Goal: Find specific page/section: Find specific page/section

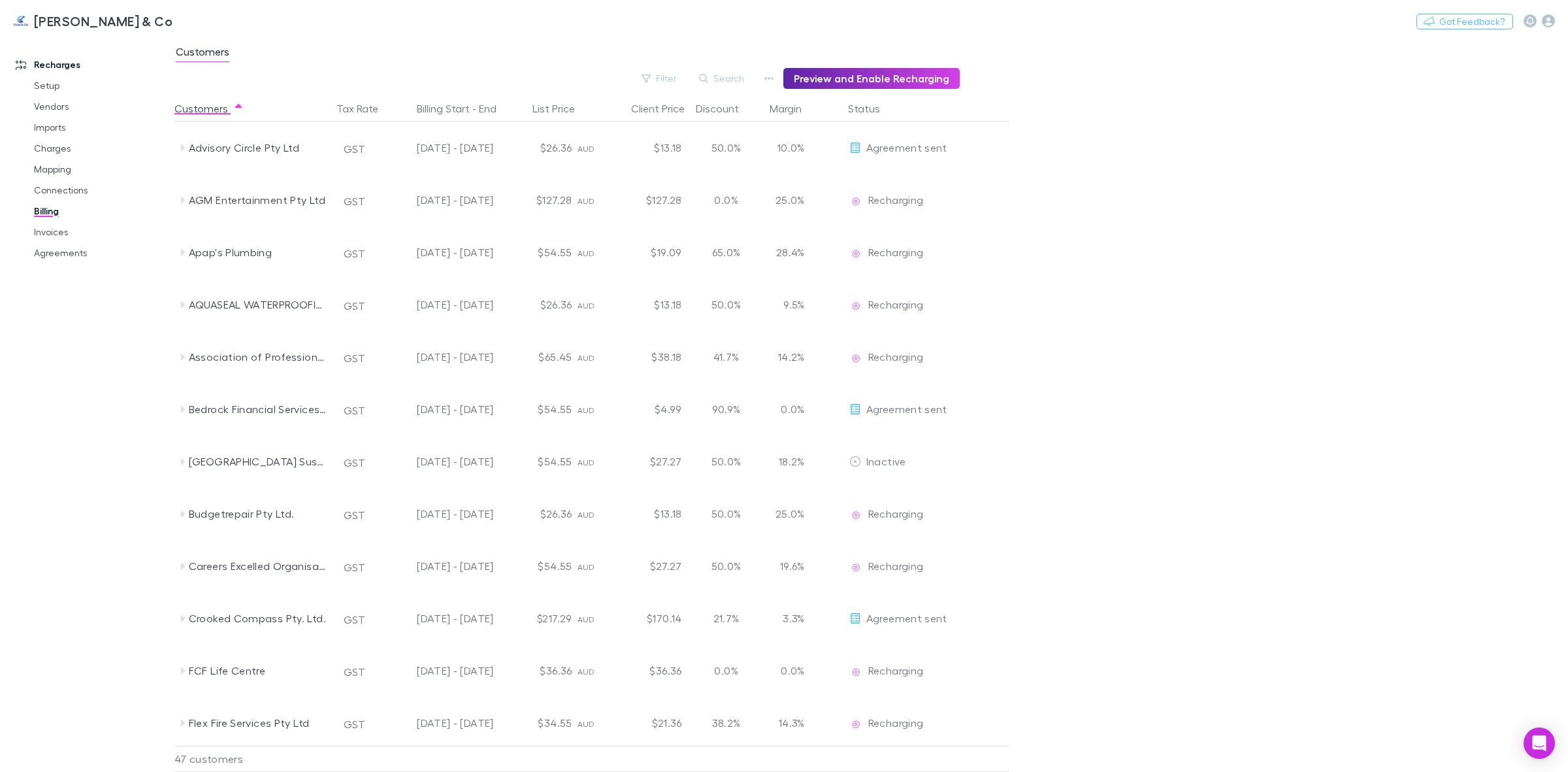
click at [454, 7] on div "[PERSON_NAME] & Co Nothing Got Feedback?" at bounding box center [784, 20] width 1568 height 42
click at [724, 74] on button "Search" at bounding box center [722, 78] width 60 height 16
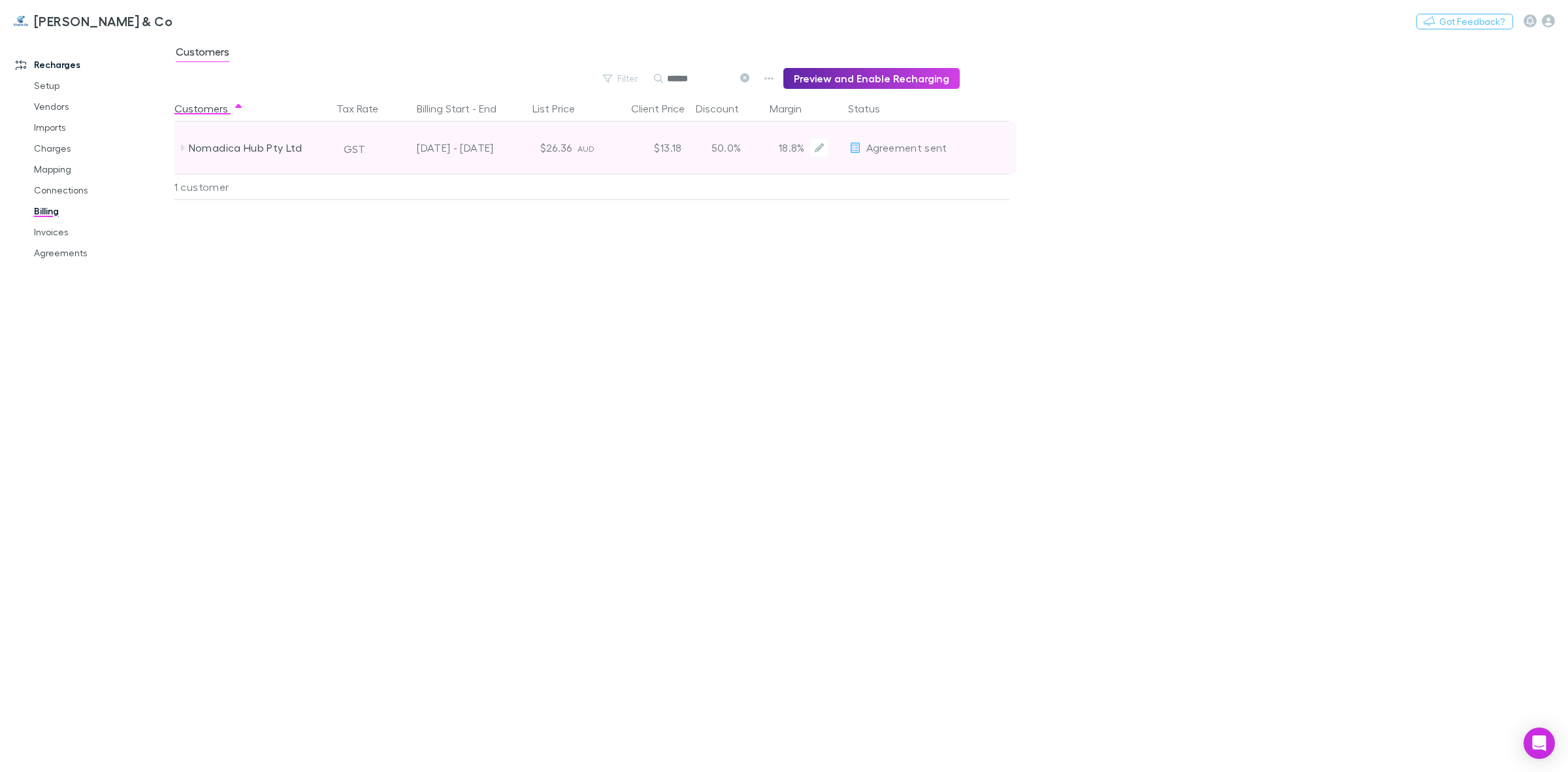
type input "******"
click at [858, 150] on icon at bounding box center [855, 148] width 9 height 11
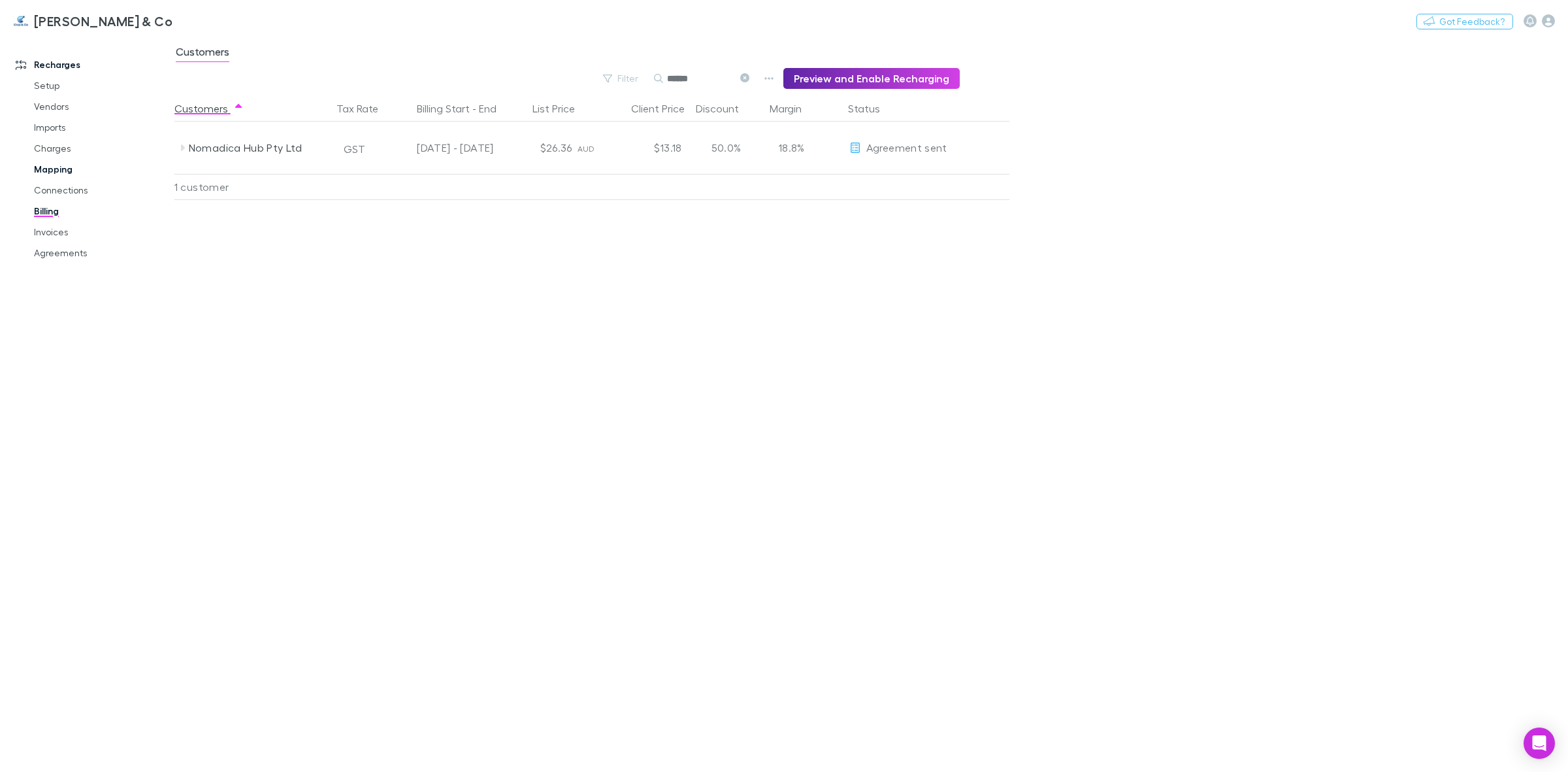
click at [63, 174] on link "Mapping" at bounding box center [103, 170] width 164 height 21
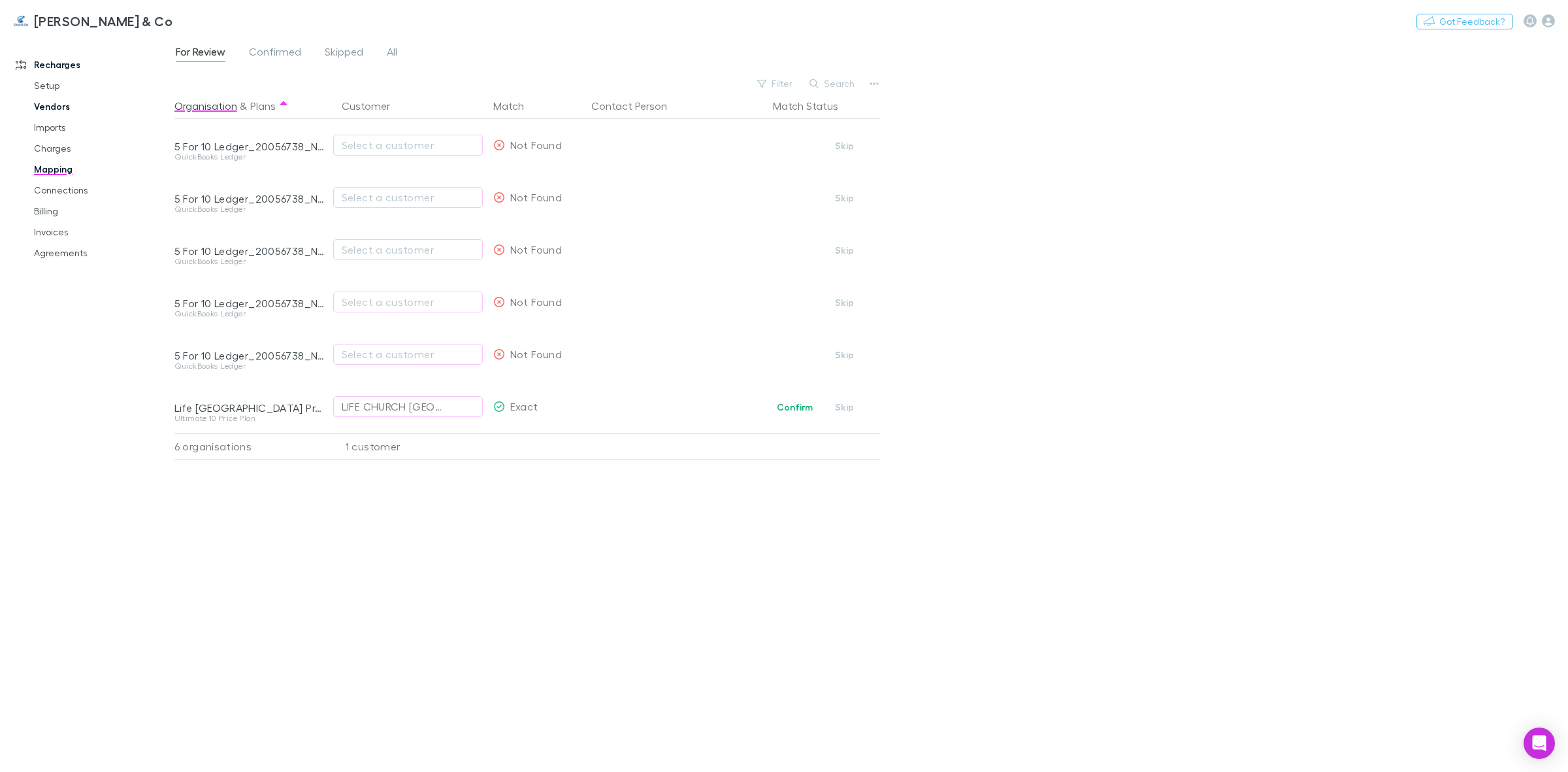
click at [53, 103] on link "Vendors" at bounding box center [103, 106] width 164 height 21
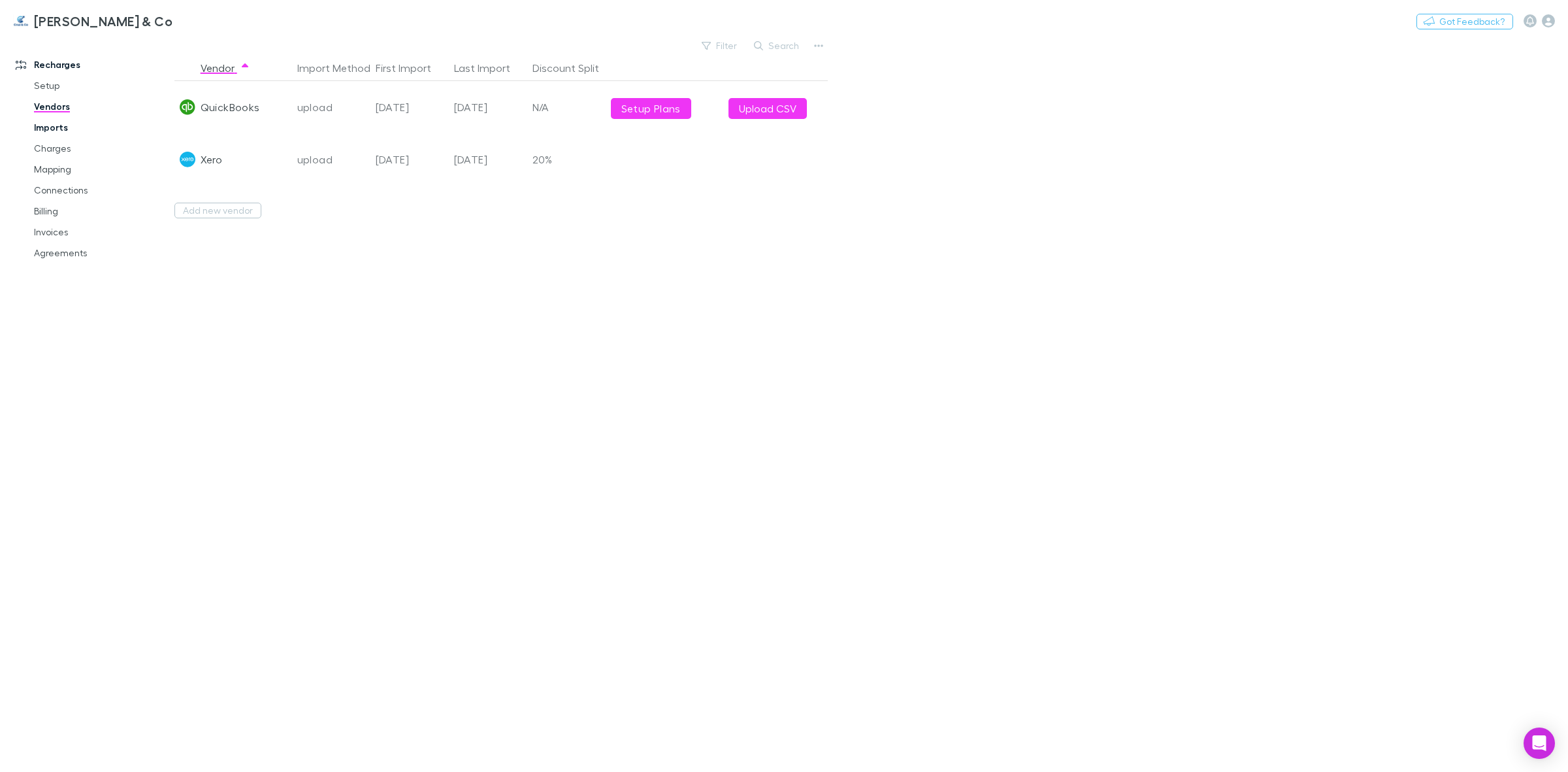
click at [61, 125] on link "Imports" at bounding box center [103, 128] width 164 height 21
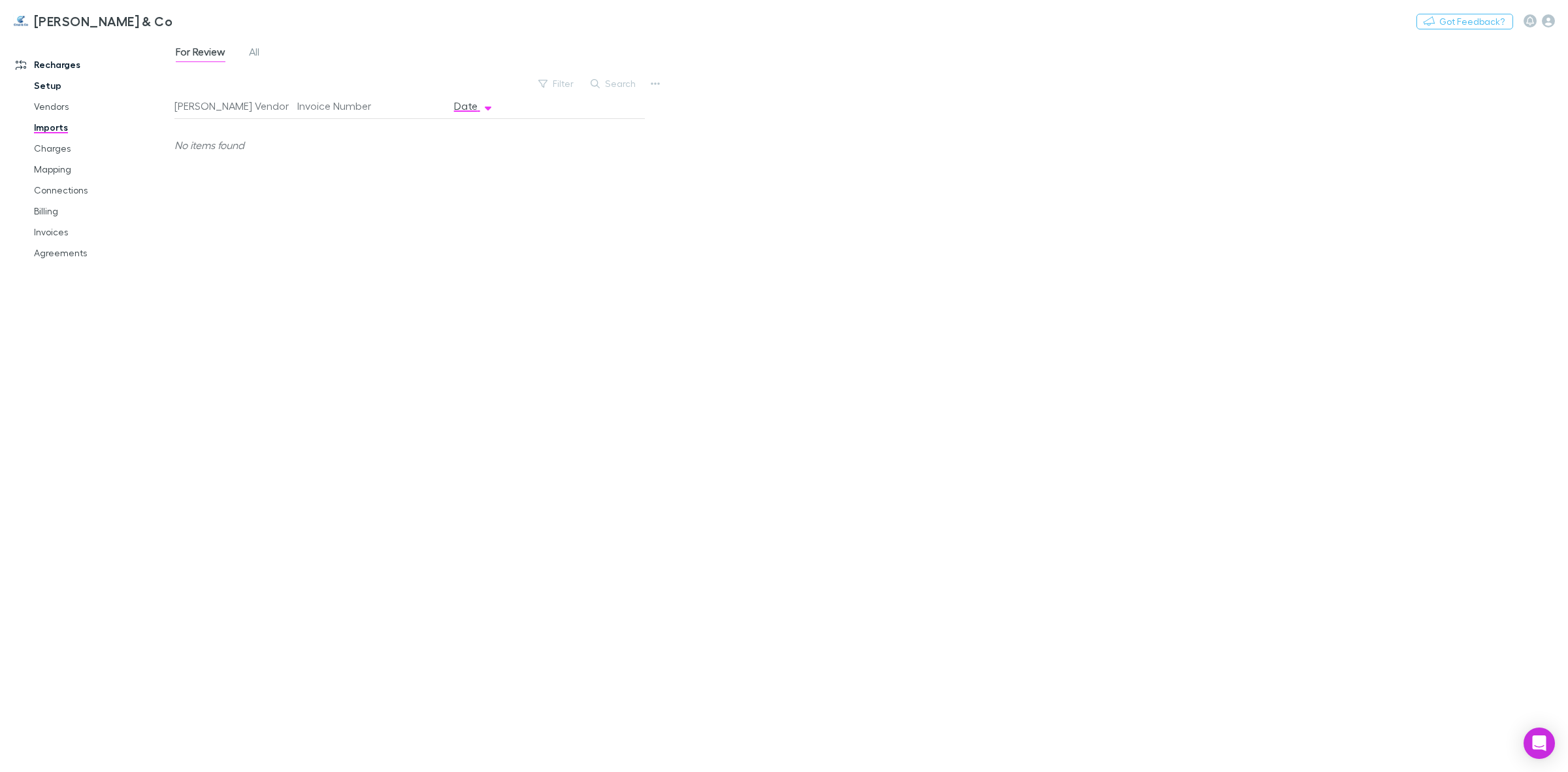
click at [47, 90] on link "Setup" at bounding box center [103, 86] width 164 height 21
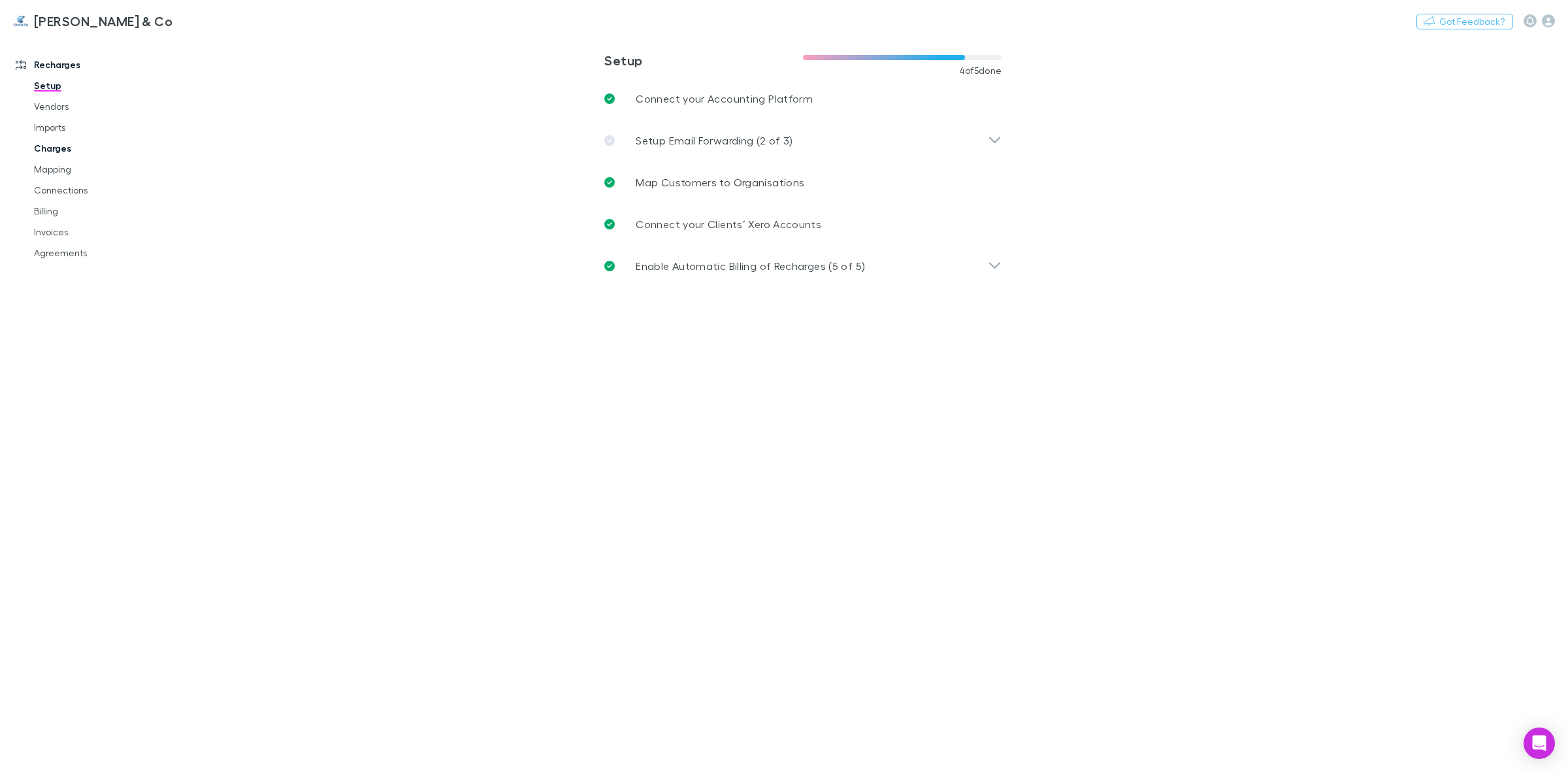
click at [57, 149] on link "Charges" at bounding box center [103, 149] width 164 height 21
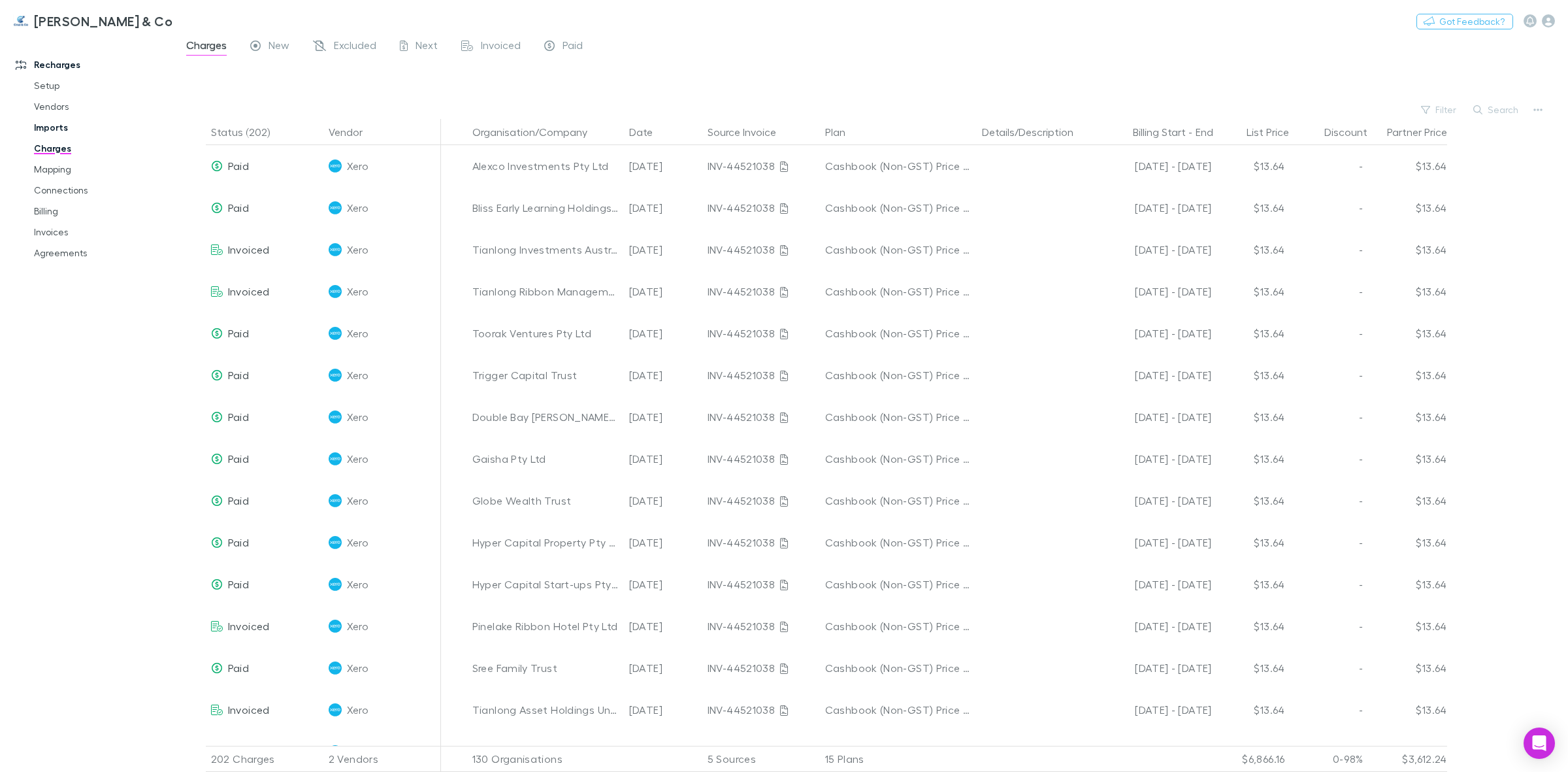
click at [47, 123] on link "Imports" at bounding box center [103, 128] width 164 height 21
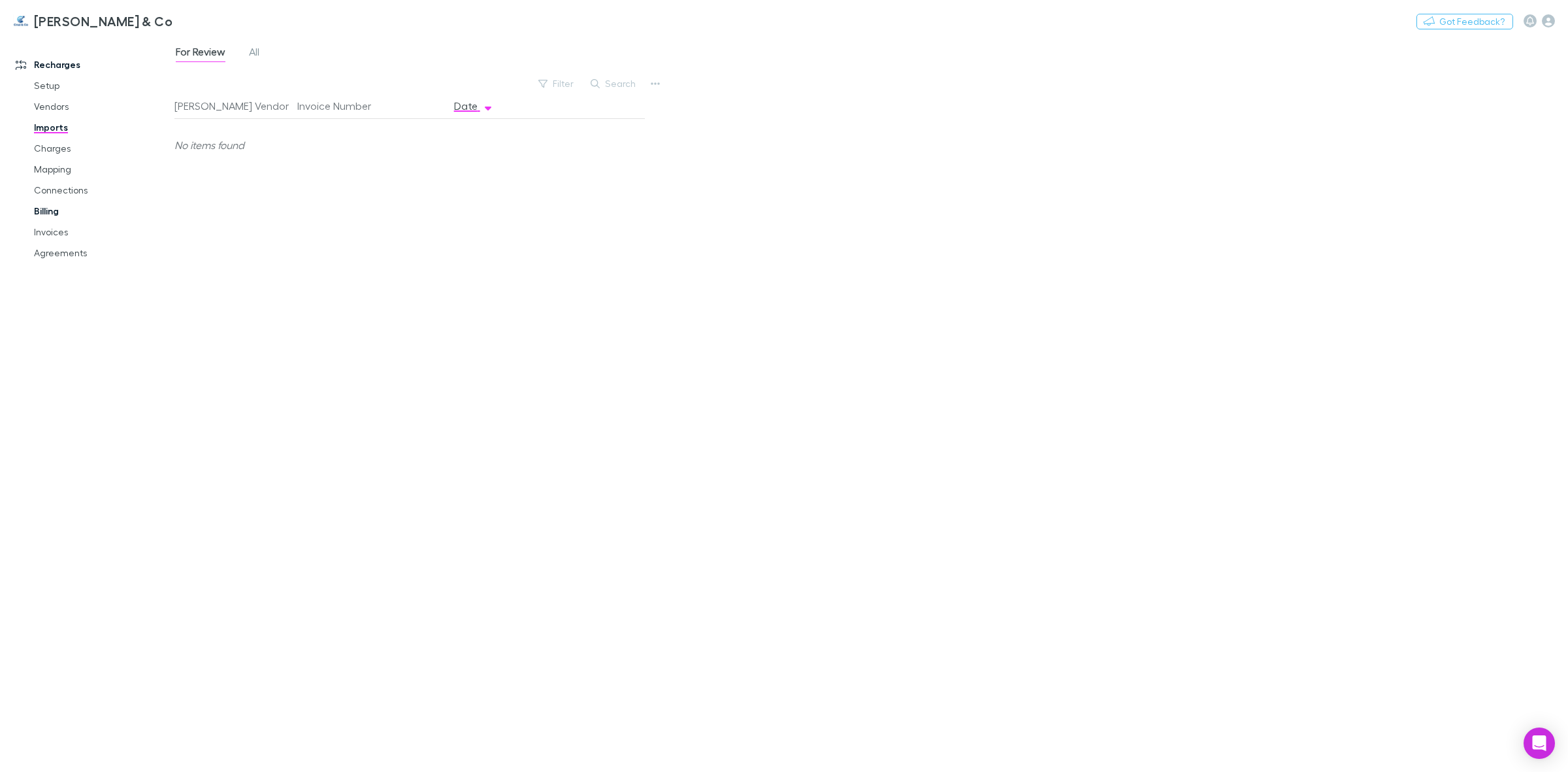
click at [51, 208] on link "Billing" at bounding box center [103, 211] width 164 height 21
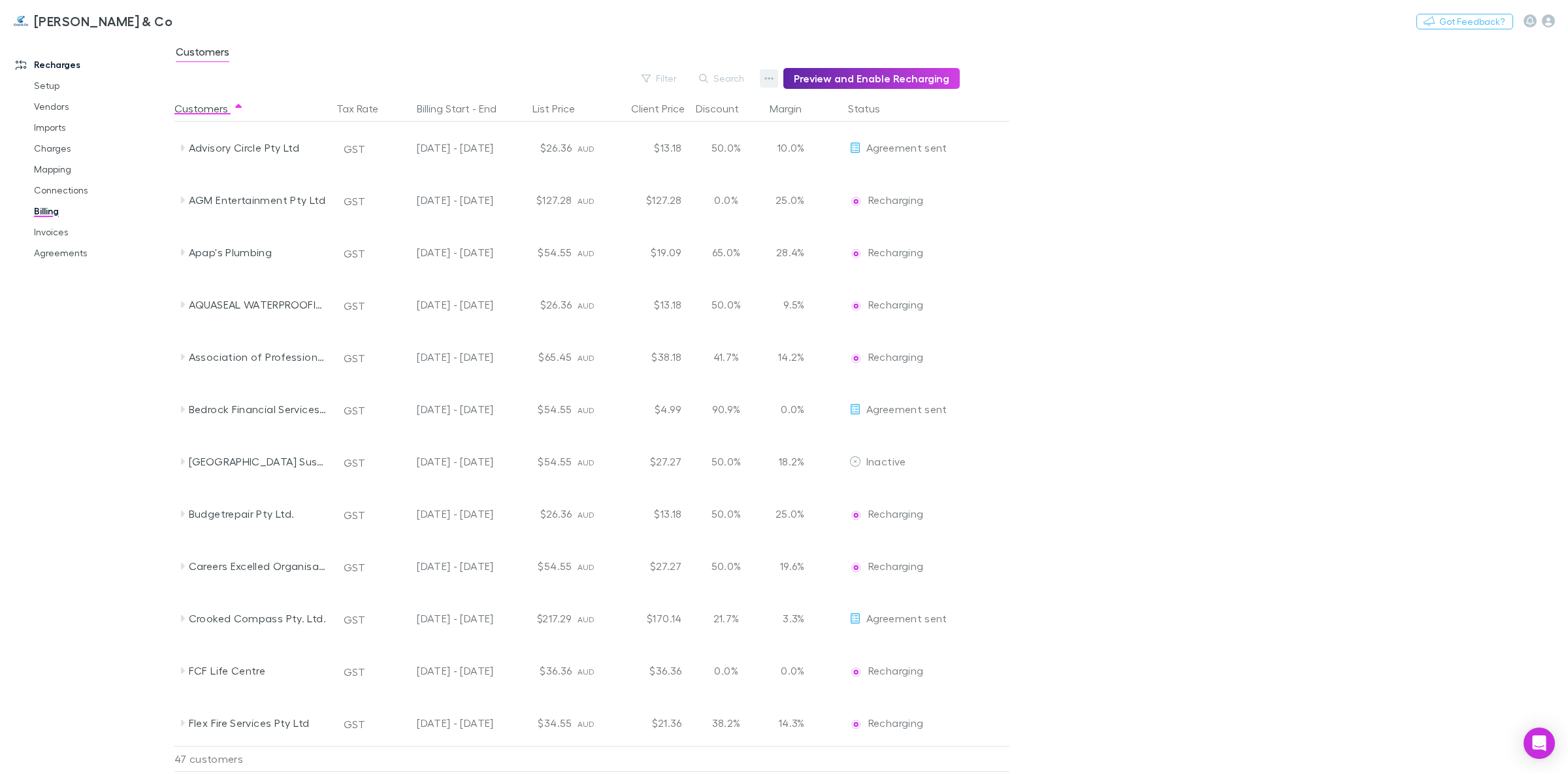
click at [772, 76] on icon "button" at bounding box center [769, 78] width 9 height 11
click at [739, 41] on div at bounding box center [784, 386] width 1568 height 772
click at [721, 82] on button "Search" at bounding box center [722, 78] width 60 height 16
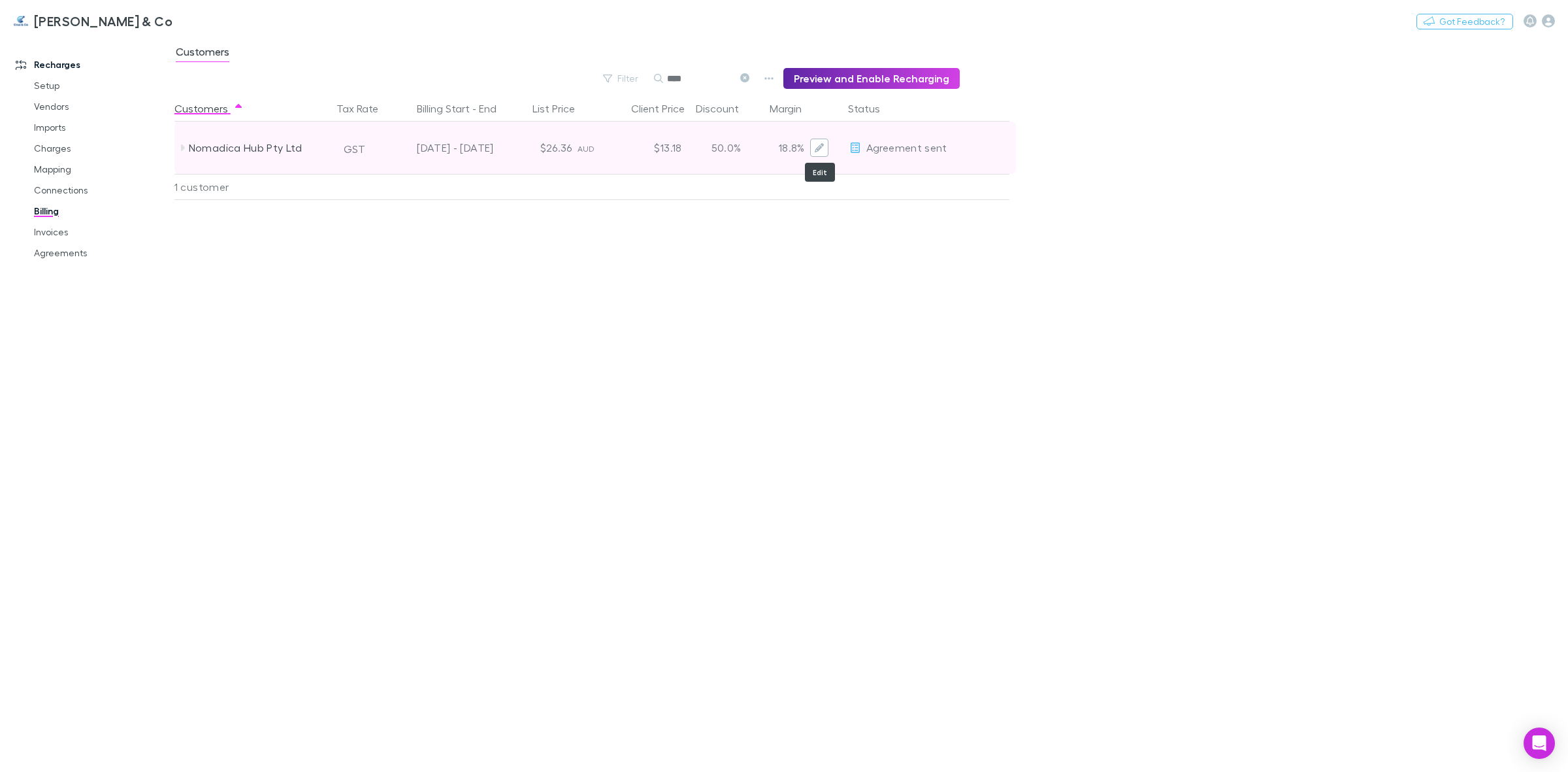
type input "****"
click at [821, 152] on button "Edit" at bounding box center [819, 148] width 18 height 18
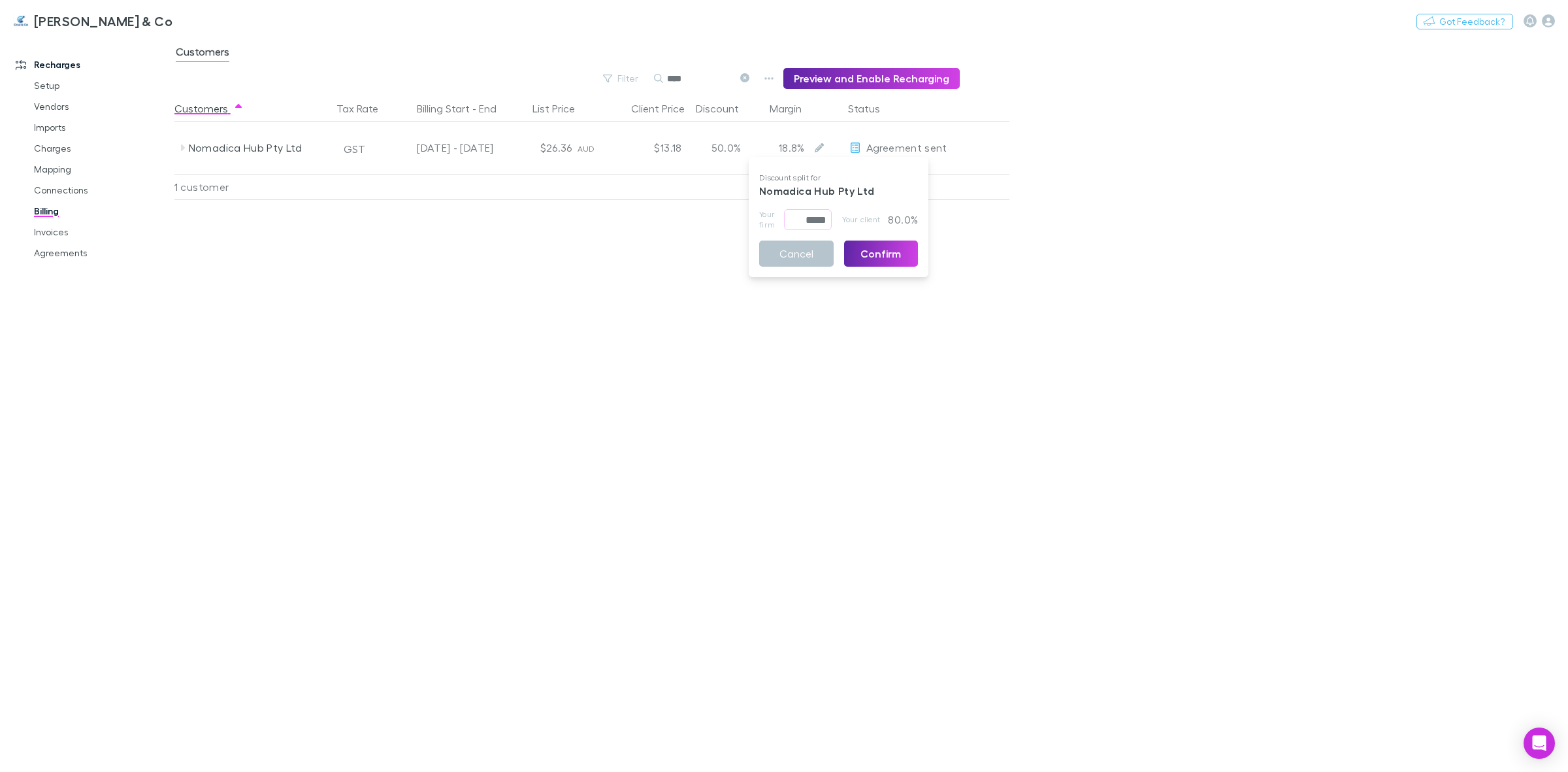
click at [652, 211] on div at bounding box center [784, 386] width 1568 height 772
click at [63, 248] on link "Agreements" at bounding box center [103, 253] width 164 height 21
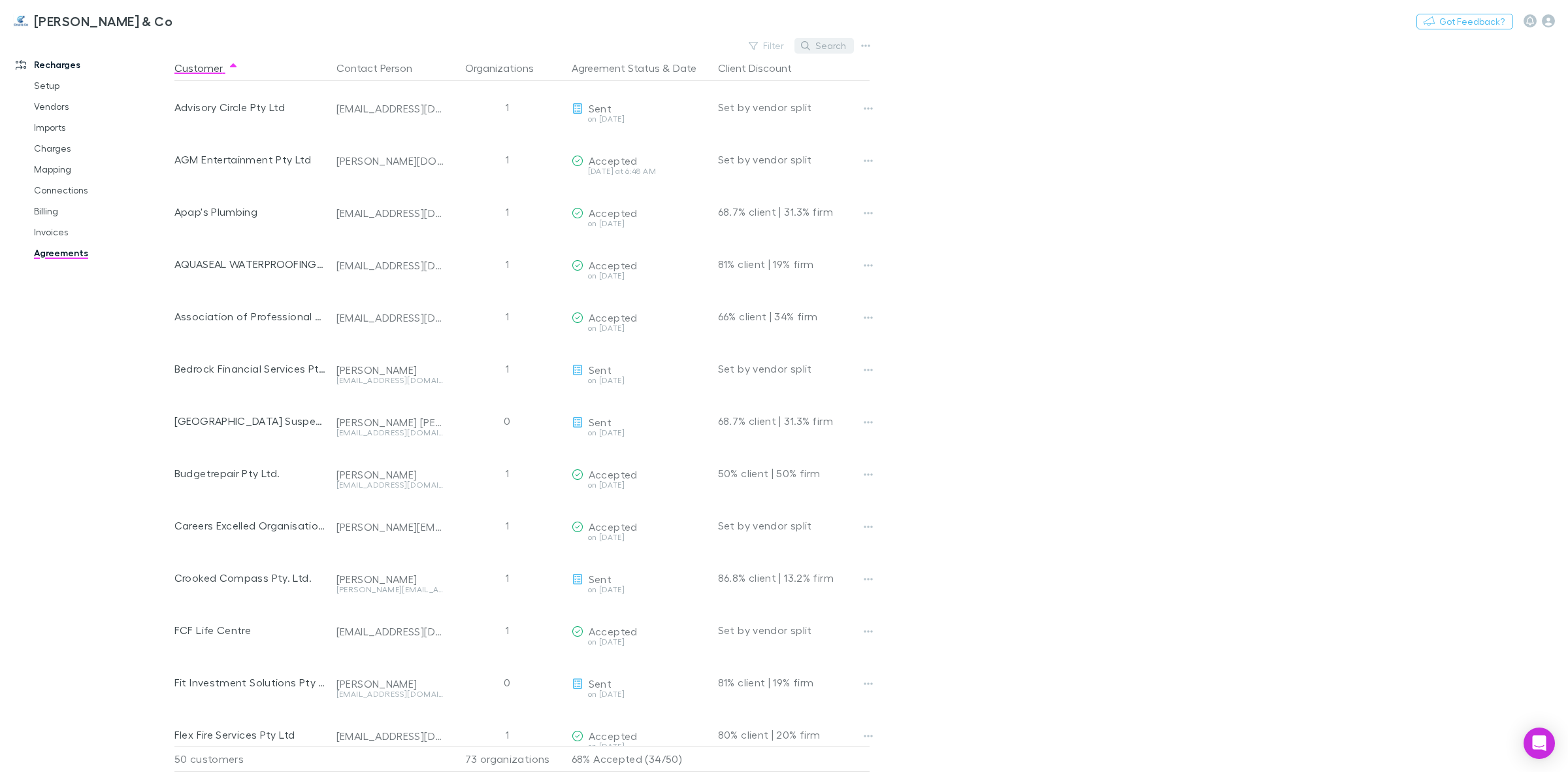
click at [815, 43] on button "Search" at bounding box center [824, 45] width 60 height 16
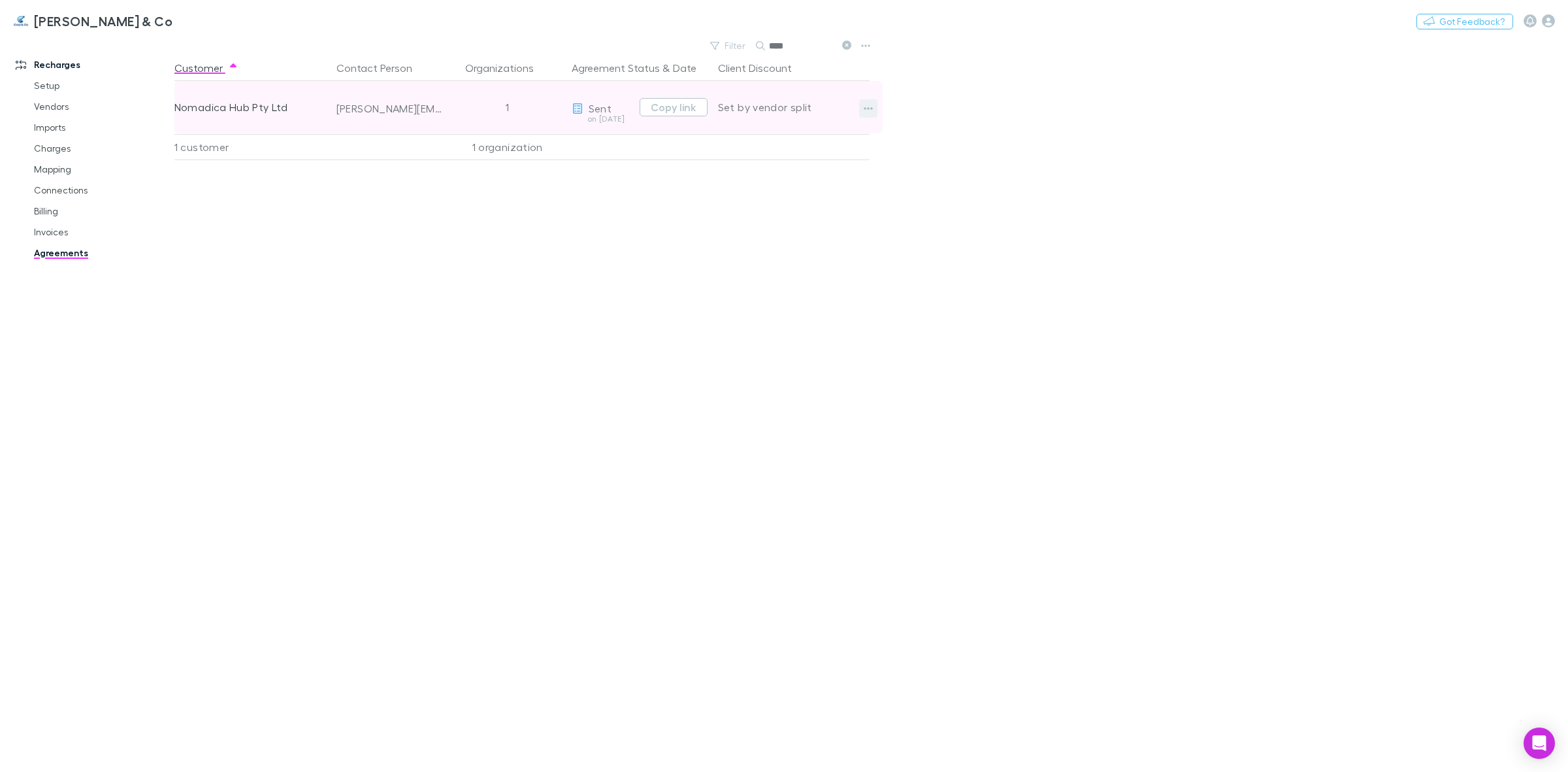
type input "****"
click at [871, 110] on icon "button" at bounding box center [868, 109] width 9 height 11
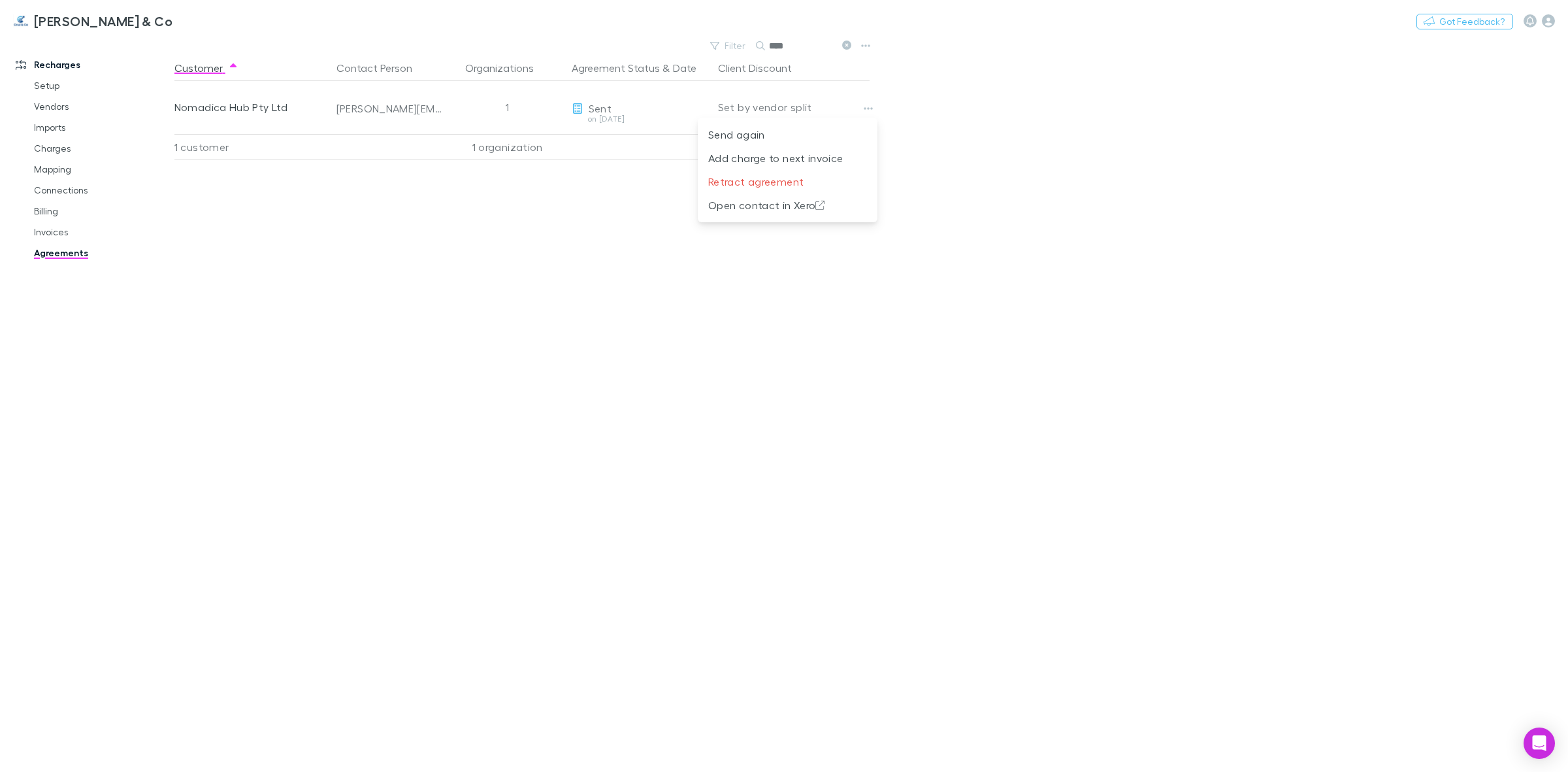
click at [550, 269] on div at bounding box center [784, 386] width 1568 height 772
click at [1026, 161] on main "Filter Search **** Customer Contact Person Organizations Agreement Status & Dat…" at bounding box center [871, 404] width 1394 height 736
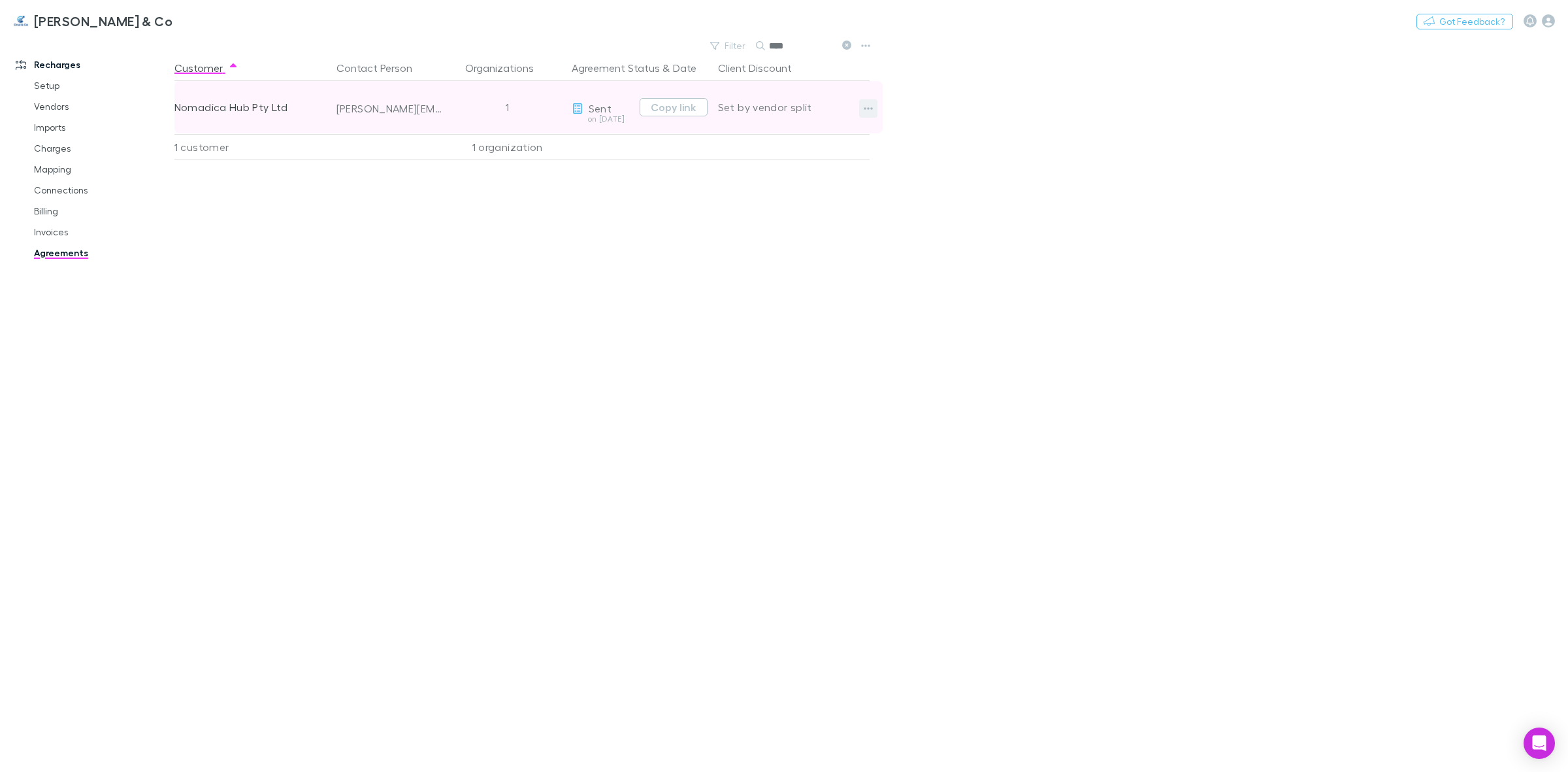
click at [868, 109] on icon "button" at bounding box center [868, 108] width 9 height 2
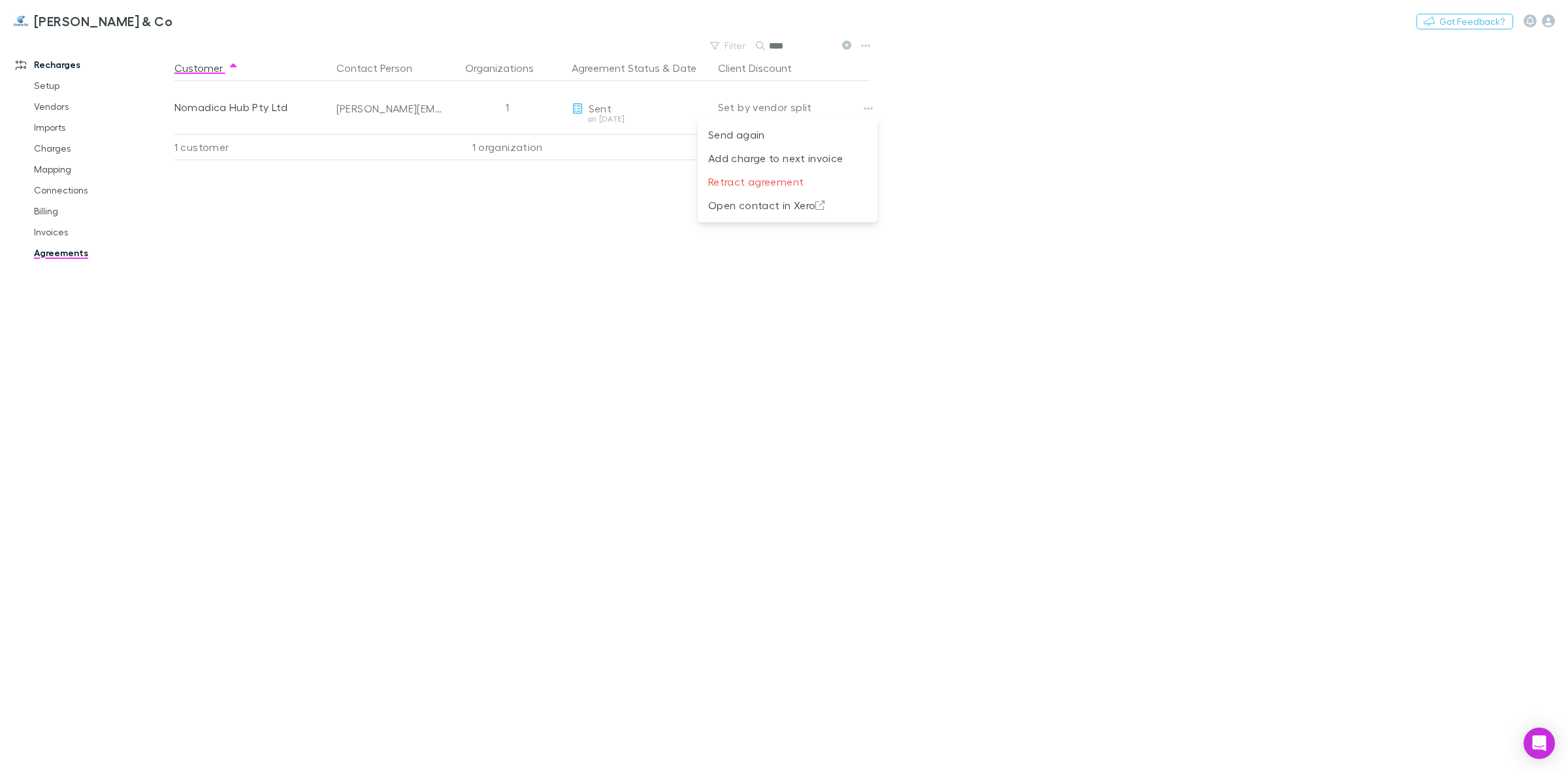
drag, startPoint x: 511, startPoint y: 253, endPoint x: 496, endPoint y: 229, distance: 28.3
click at [508, 249] on div at bounding box center [784, 386] width 1568 height 772
click at [869, 49] on icon "button" at bounding box center [866, 46] width 9 height 11
click at [367, 272] on div at bounding box center [784, 386] width 1568 height 772
click at [849, 47] on icon at bounding box center [847, 45] width 9 height 9
